Goal: Task Accomplishment & Management: Manage account settings

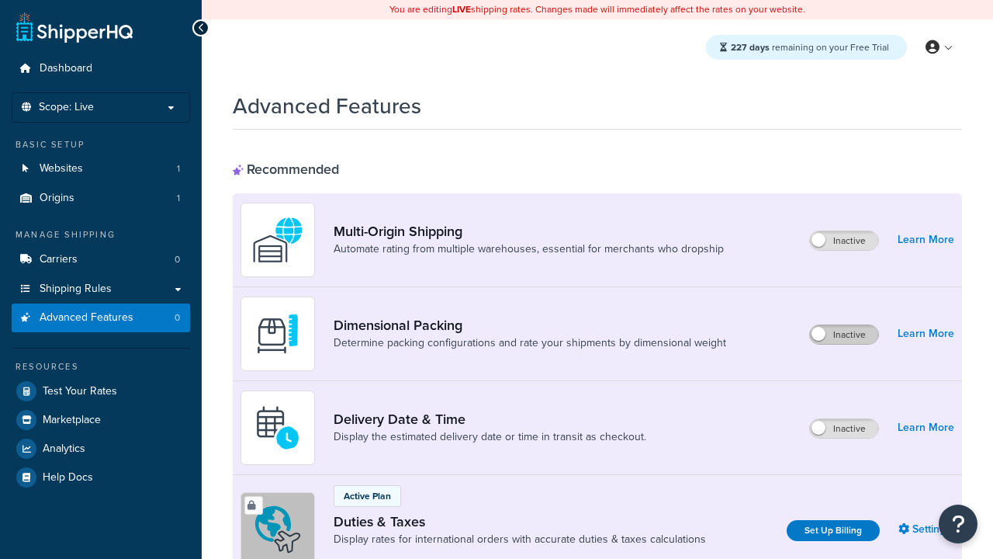
click at [845, 334] on label "Inactive" at bounding box center [844, 334] width 68 height 19
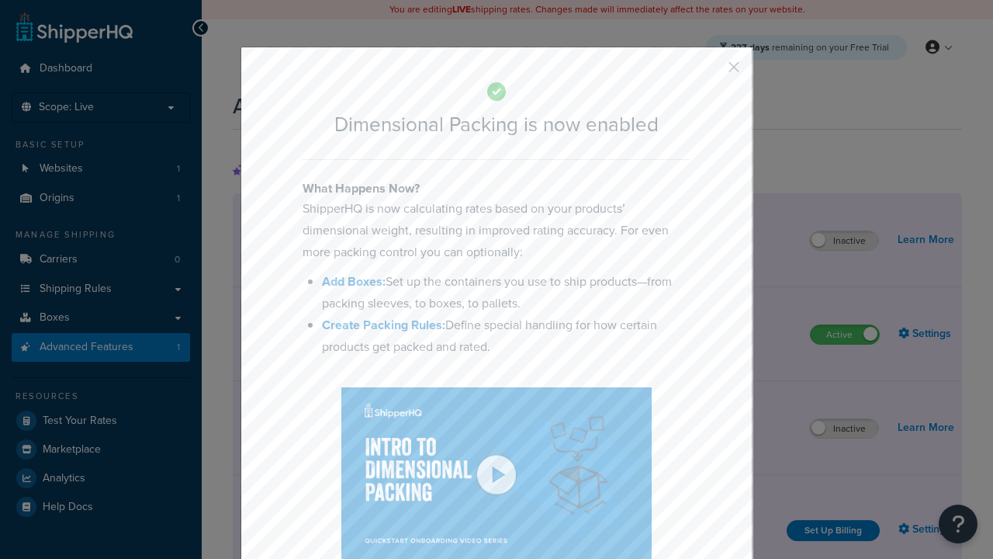
click at [711, 72] on button "button" at bounding box center [711, 73] width 4 height 4
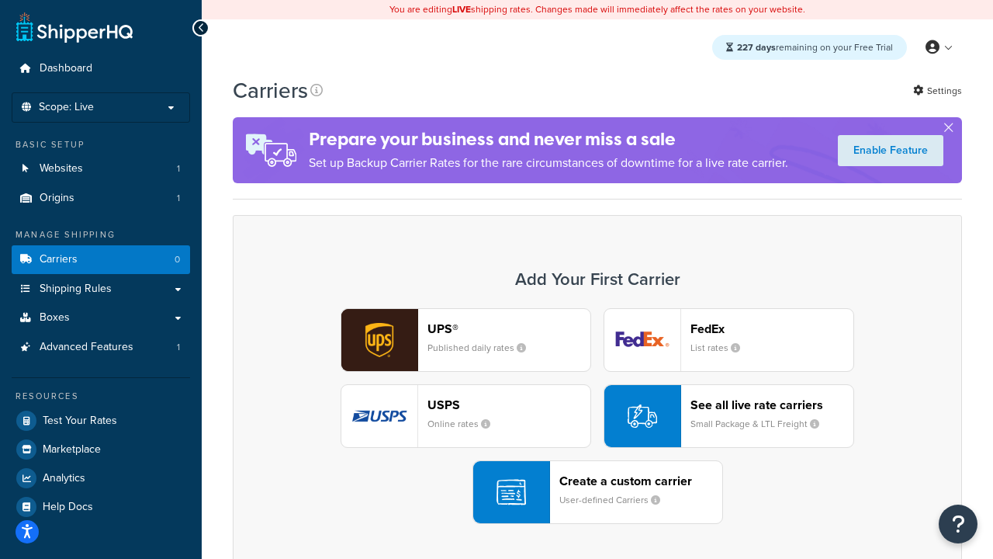
click at [598, 416] on div "UPS® Published daily rates FedEx List rates USPS Online rates See all live rate…" at bounding box center [597, 416] width 697 height 216
click at [772, 328] on header "FedEx" at bounding box center [772, 328] width 163 height 15
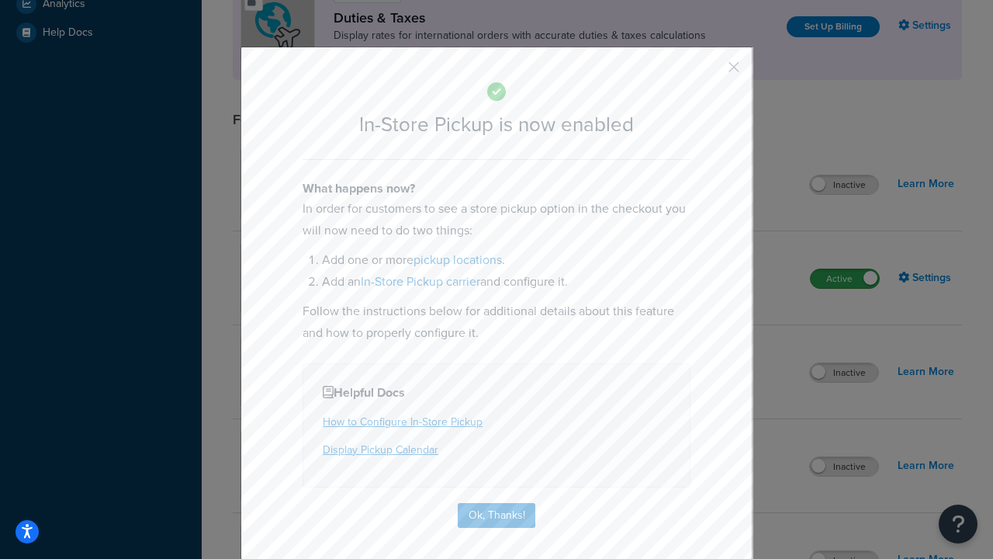
scroll to position [532, 0]
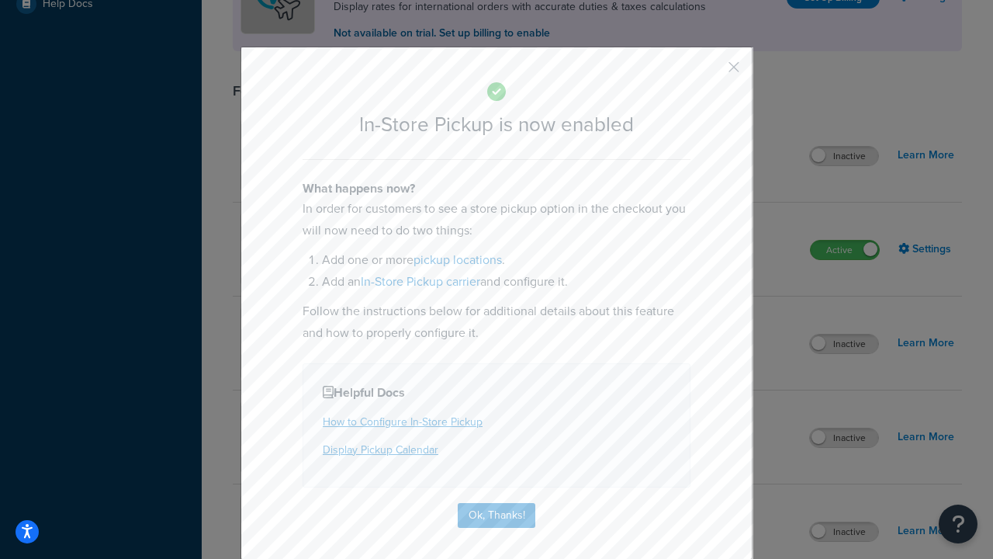
click at [711, 72] on button "button" at bounding box center [711, 73] width 4 height 4
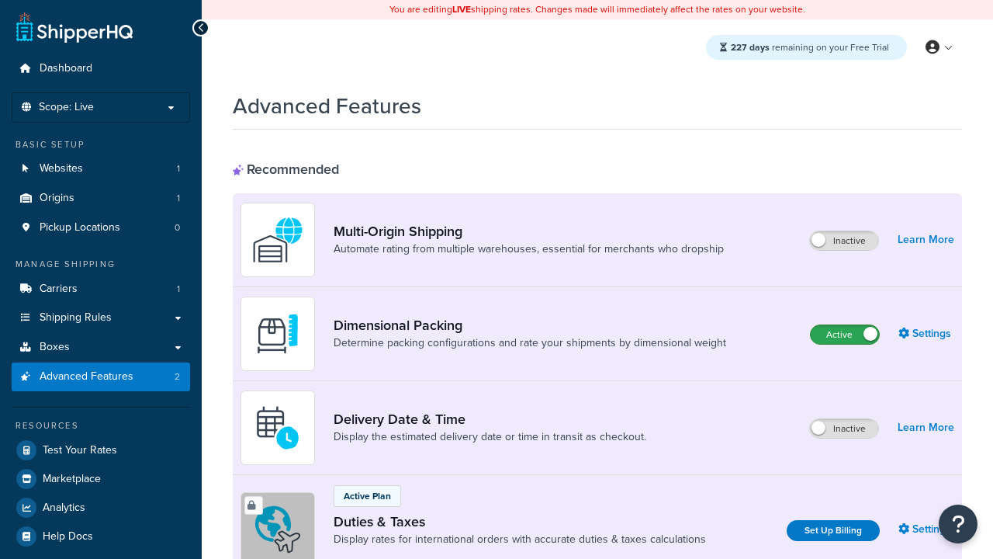
click at [845, 334] on label "Active" at bounding box center [845, 334] width 68 height 19
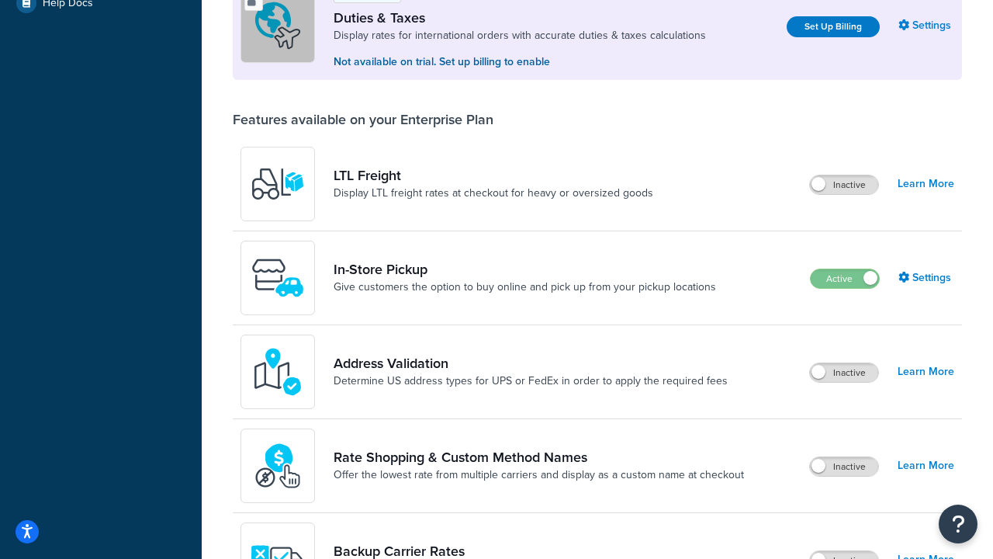
scroll to position [474, 0]
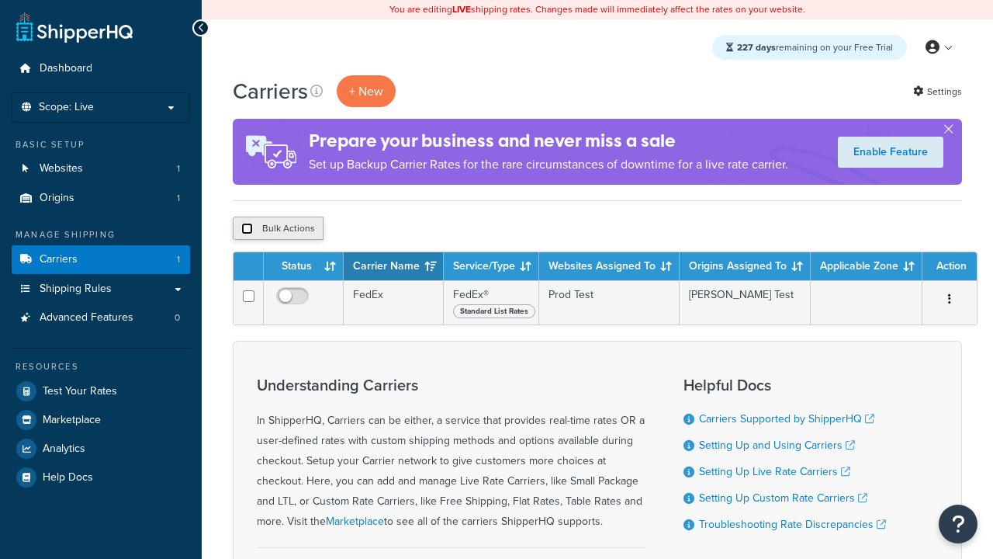
click at [247, 228] on input "checkbox" at bounding box center [247, 229] width 12 height 12
checkbox input "true"
click at [413, 228] on button "Delete" at bounding box center [414, 228] width 54 height 23
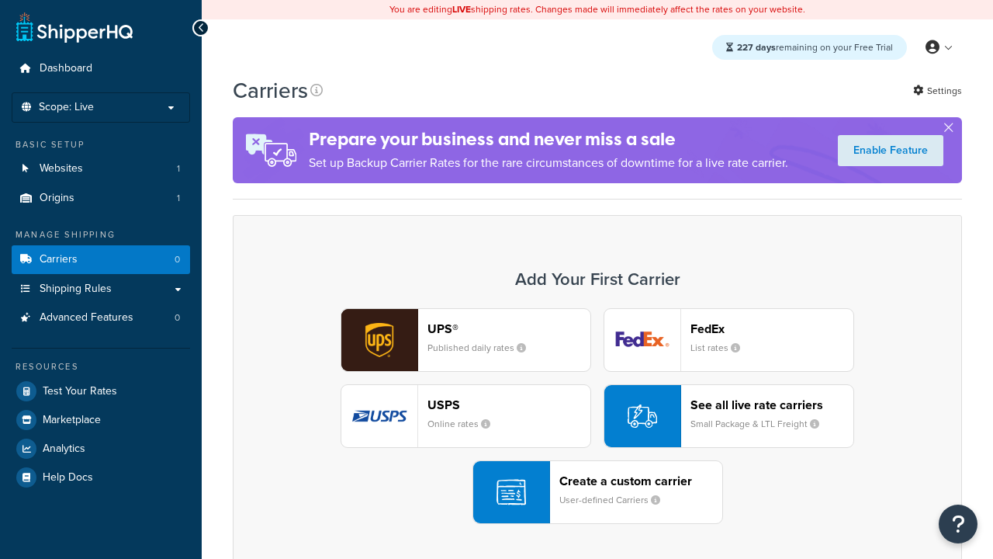
click at [598, 416] on div "UPS® Published daily rates FedEx List rates USPS Online rates See all live rate…" at bounding box center [597, 416] width 697 height 216
click at [598, 492] on div "Create a custom carrier User-defined Carriers" at bounding box center [641, 491] width 163 height 37
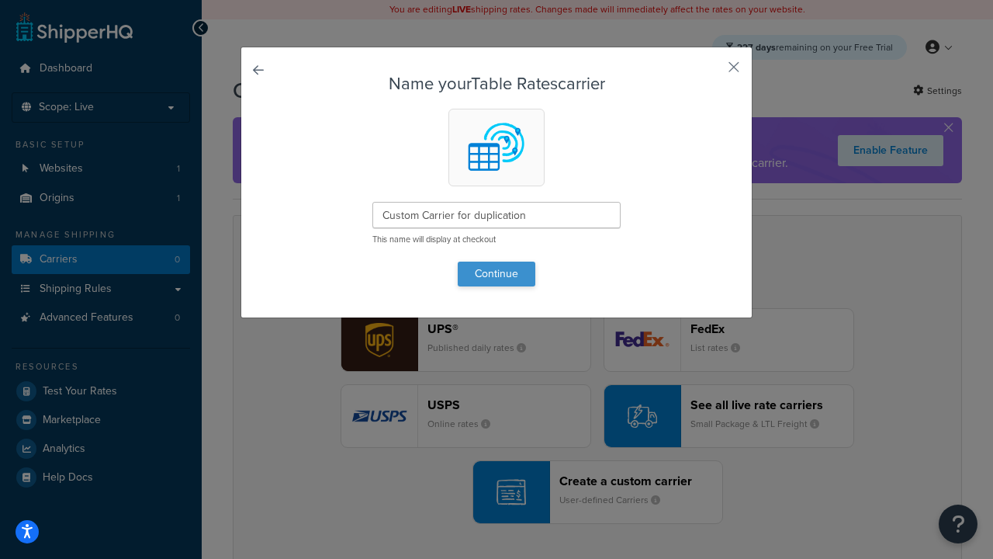
type input "Custom Carrier for duplication"
click at [497, 273] on button "Continue" at bounding box center [497, 274] width 78 height 25
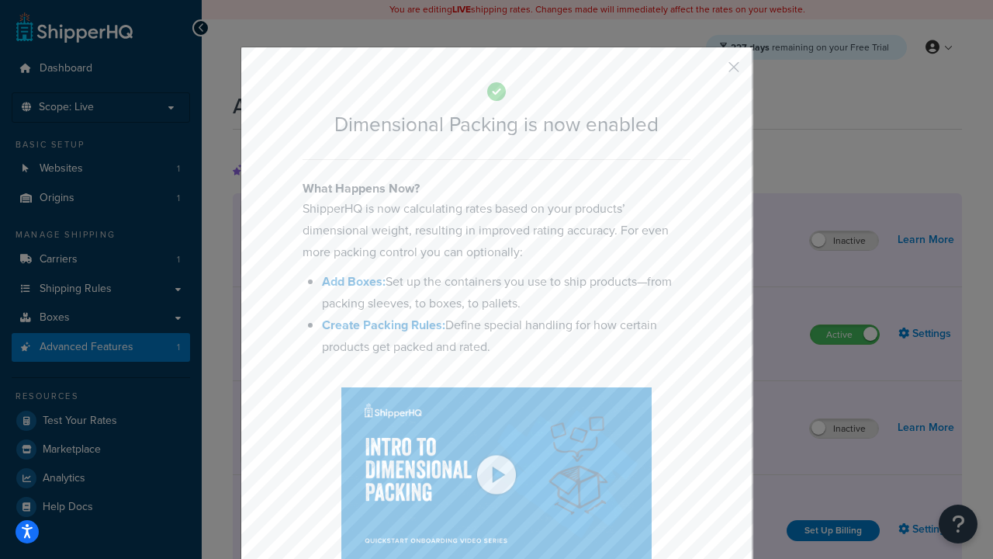
click at [711, 72] on button "button" at bounding box center [711, 73] width 4 height 4
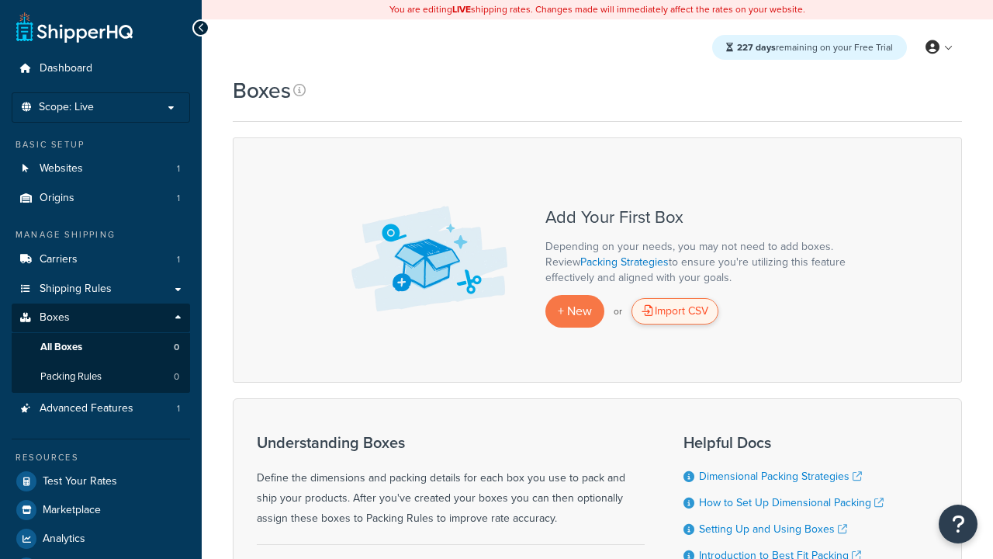
click at [675, 311] on div "Import CSV" at bounding box center [675, 311] width 87 height 26
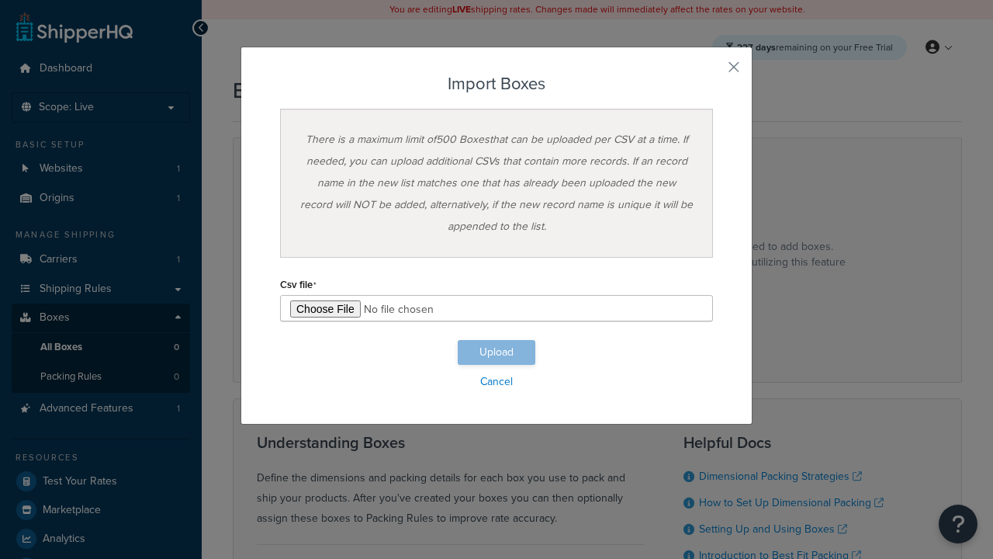
click at [497, 308] on input "file" at bounding box center [496, 308] width 433 height 26
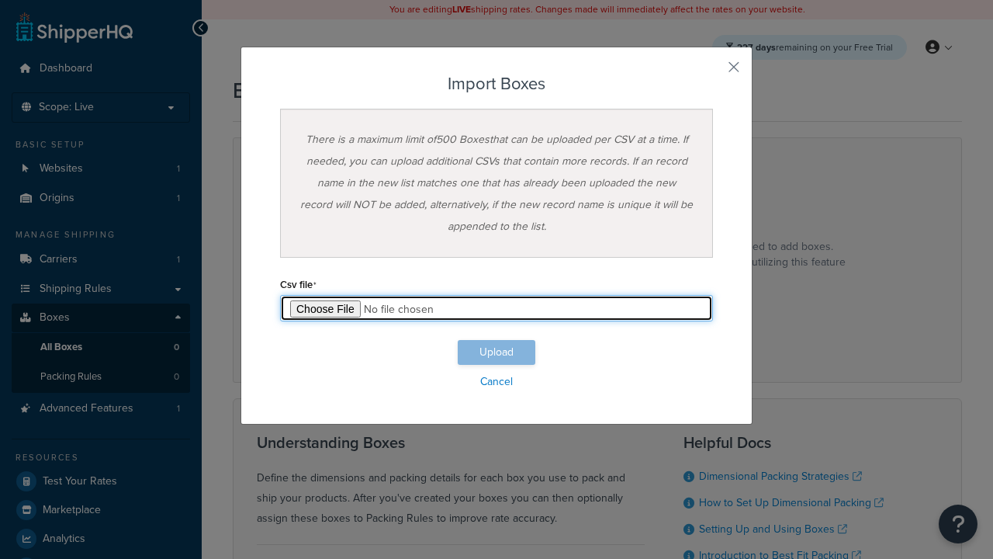
type input "C:\fakepath\importBoxesSuccess.csv"
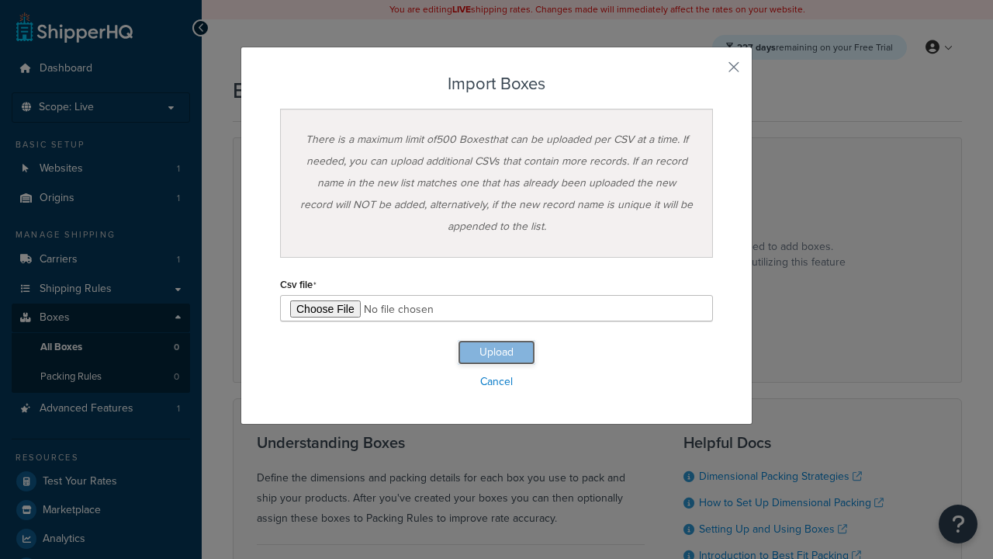
click at [497, 352] on button "Upload" at bounding box center [497, 352] width 78 height 25
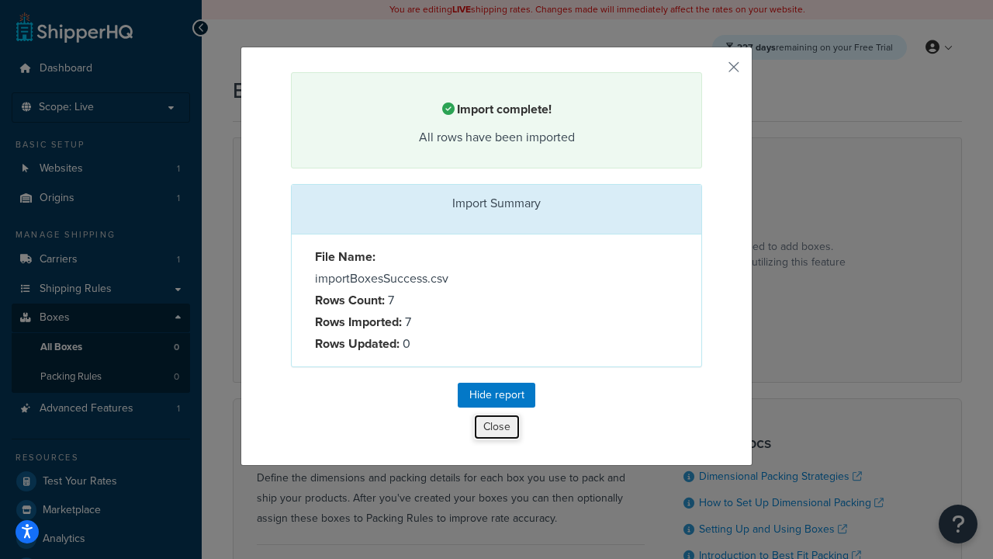
click at [497, 426] on button "Close" at bounding box center [496, 427] width 47 height 26
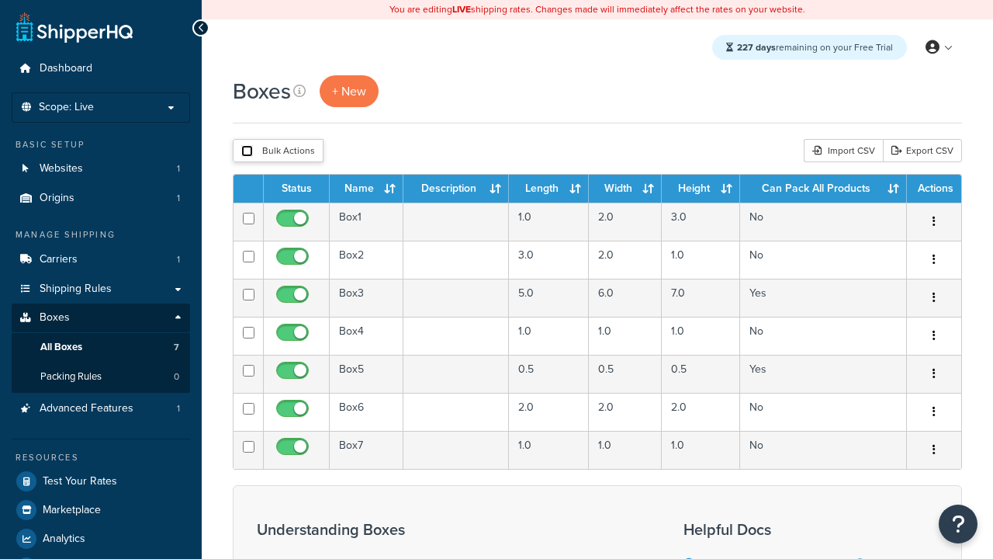
click at [247, 151] on input "checkbox" at bounding box center [247, 151] width 12 height 12
checkbox input "true"
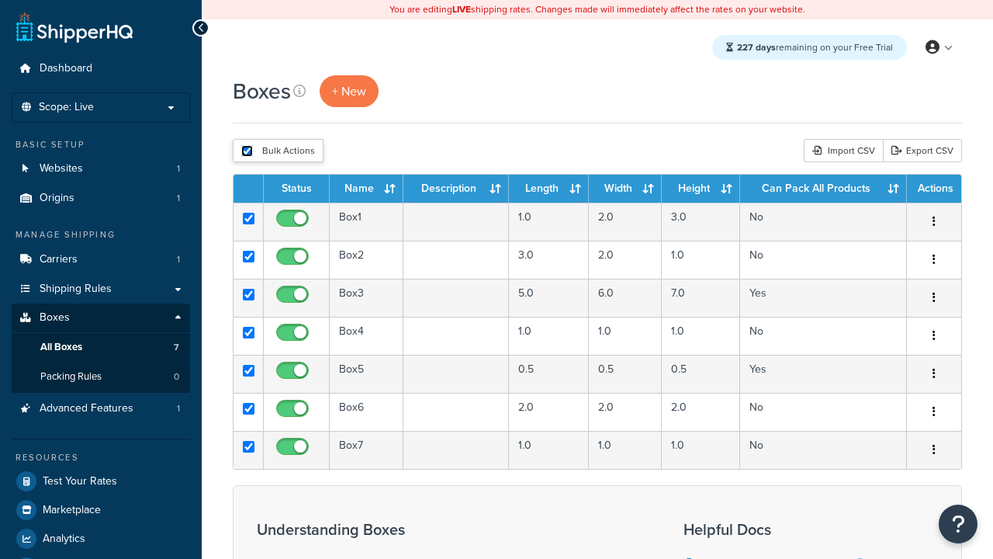
checkbox input "true"
click at [0, 0] on button "Delete" at bounding box center [0, 0] width 0 height 0
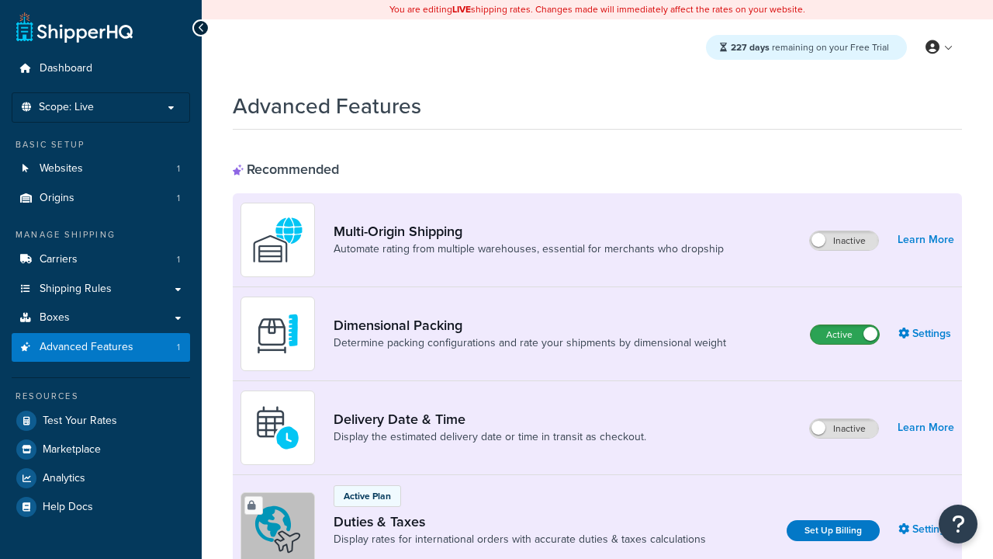
click at [845, 334] on label "Active" at bounding box center [845, 334] width 68 height 19
